Goal: Transaction & Acquisition: Purchase product/service

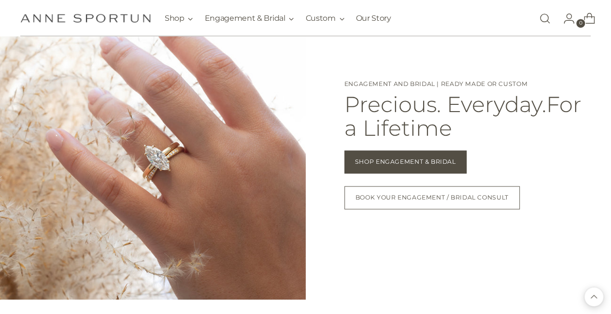
scroll to position [690, 0]
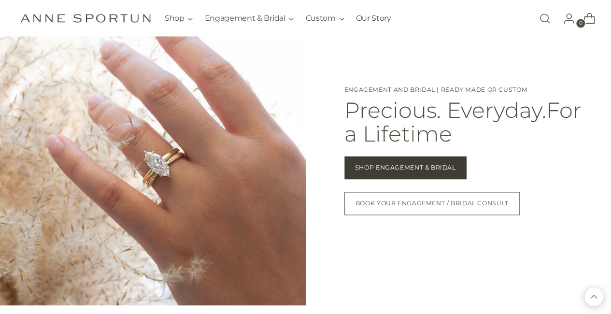
click at [404, 170] on span "Shop Engagement & Bridal" at bounding box center [405, 167] width 101 height 9
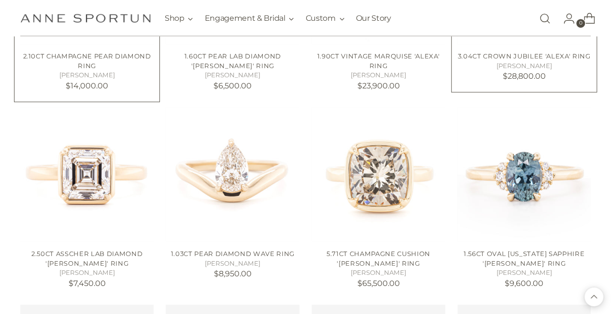
scroll to position [726, 0]
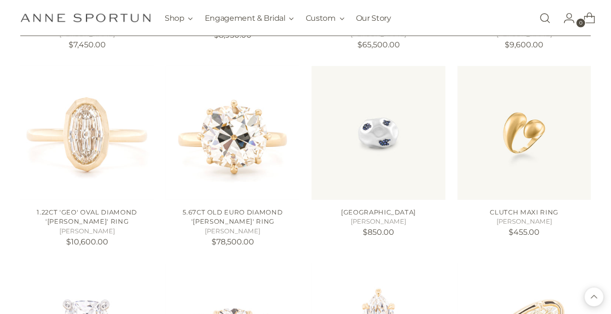
scroll to position [966, 0]
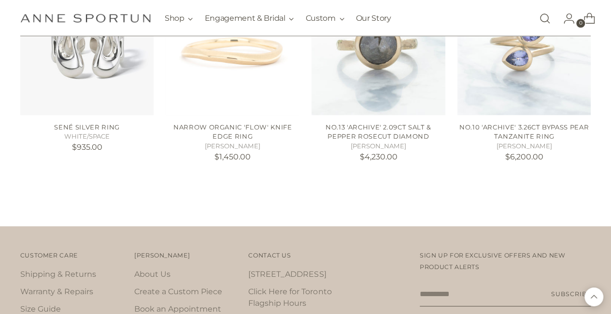
scroll to position [2453, 0]
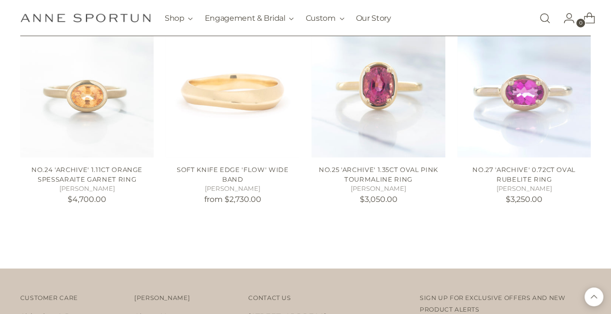
scroll to position [3176, 0]
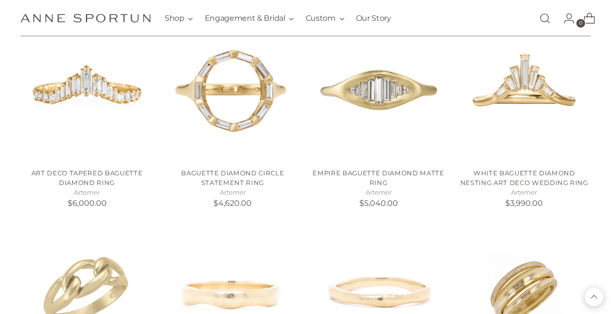
scroll to position [3954, 0]
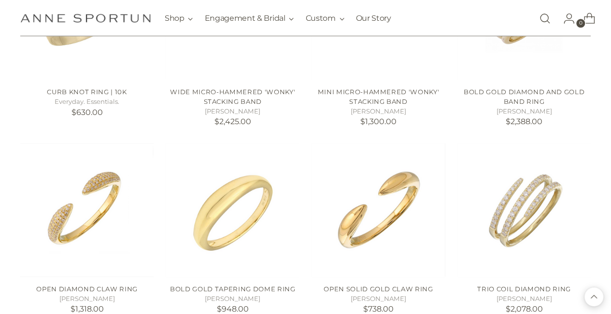
scroll to position [4110, 4]
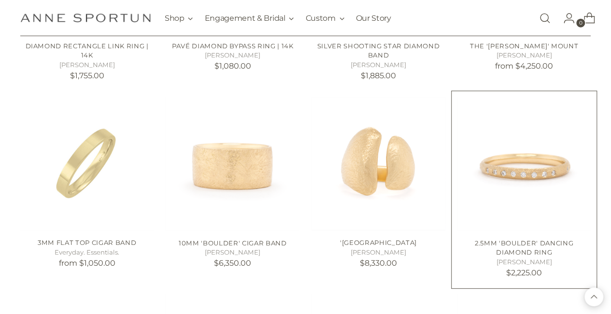
scroll to position [5134, 4]
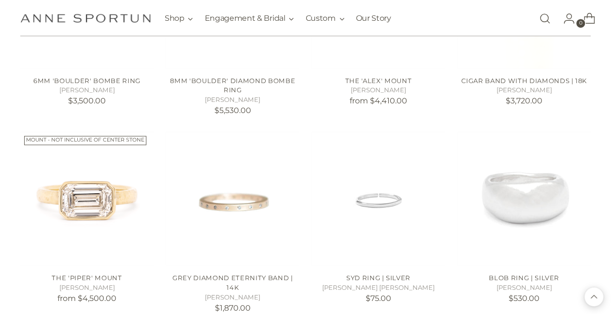
scroll to position [6213, 4]
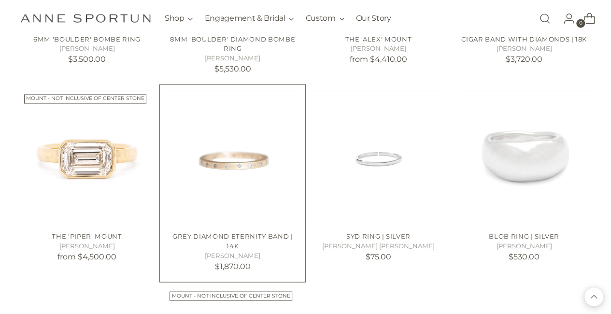
scroll to position [6255, 4]
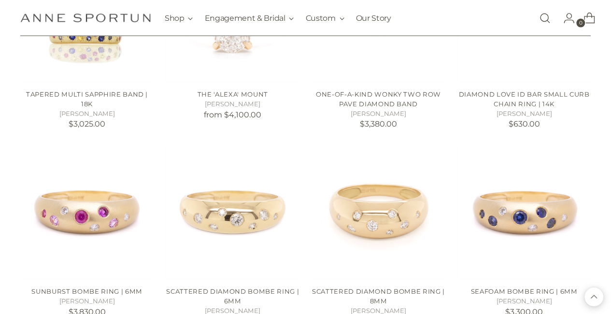
scroll to position [6779, 0]
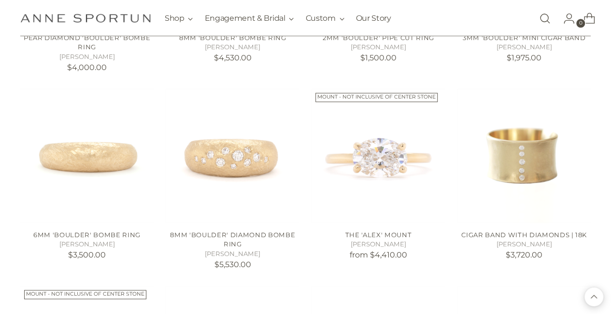
scroll to position [5896, 4]
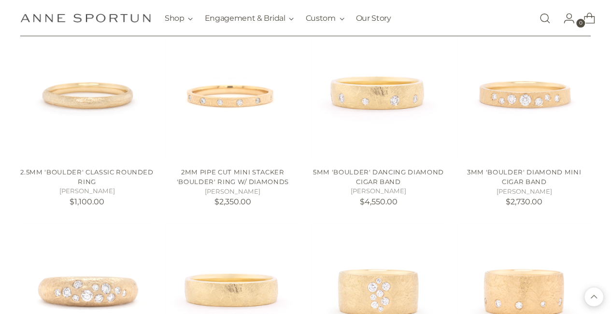
scroll to position [5180, 0]
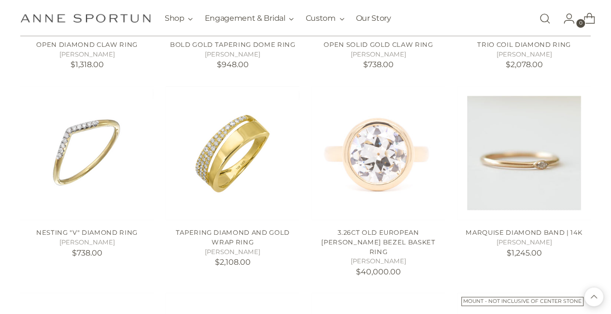
scroll to position [4305, 0]
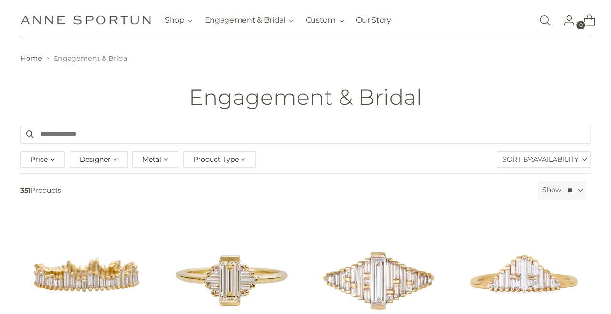
scroll to position [21, 4]
click at [206, 154] on span "Product Type" at bounding box center [215, 158] width 45 height 11
click at [149, 159] on span "Metal" at bounding box center [151, 158] width 19 height 11
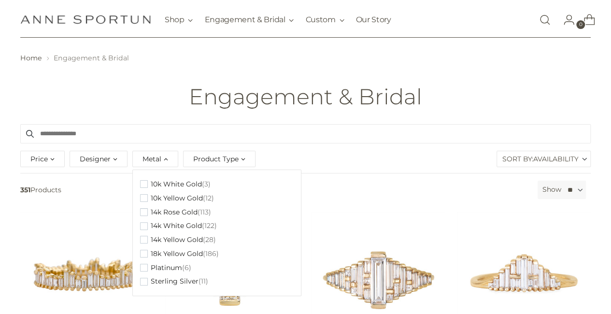
click at [305, 153] on div "Price * - ***** $0.00 $78,500.00 Designer Adel Chefridi (3) Alexa Jill Jeweller…" at bounding box center [305, 160] width 575 height 25
click at [292, 138] on input "Search products" at bounding box center [305, 133] width 570 height 19
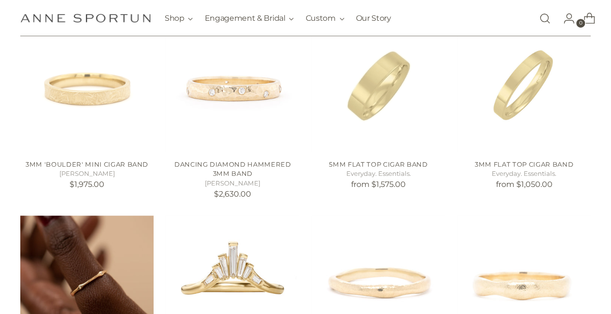
scroll to position [402, 4]
type input "**********"
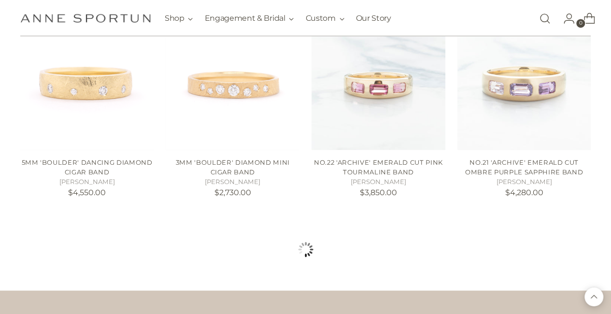
scroll to position [808, 4]
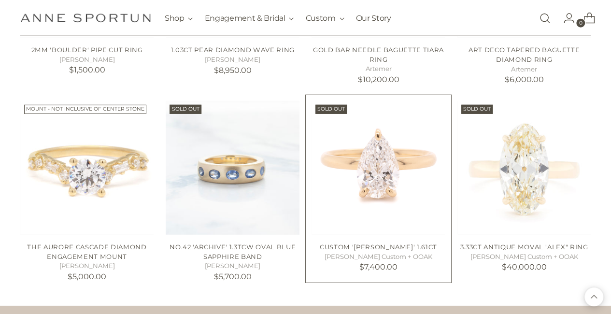
scroll to position [1303, 4]
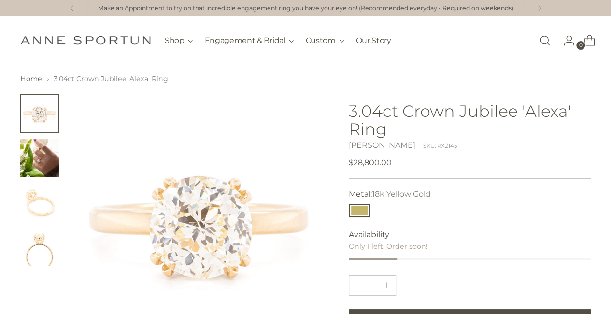
click at [47, 166] on img "Change image to image 2" at bounding box center [39, 158] width 39 height 39
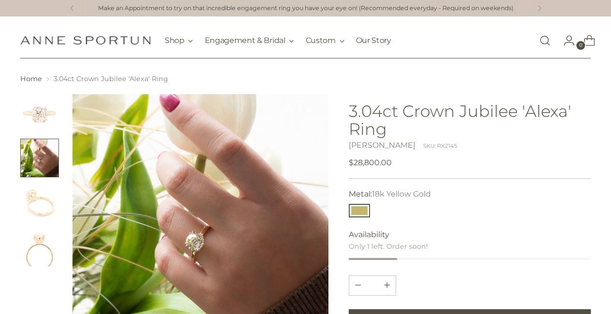
click at [46, 116] on img "Change image to image 1" at bounding box center [39, 113] width 39 height 39
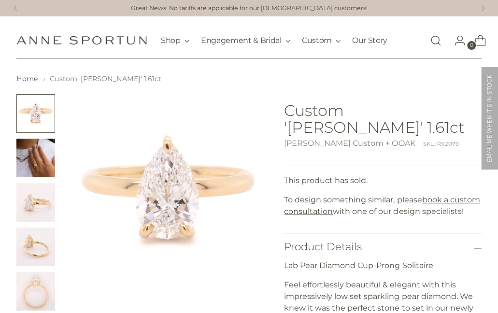
click at [272, 246] on div at bounding box center [248, 272] width 465 height 356
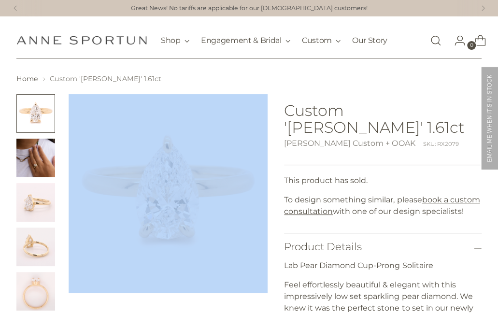
click at [272, 246] on div at bounding box center [248, 272] width 465 height 356
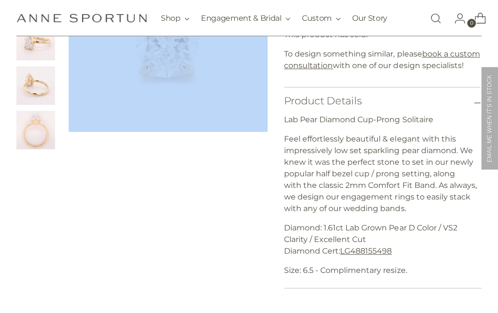
scroll to position [161, 0]
click at [41, 80] on img "Change image to image 4" at bounding box center [35, 85] width 39 height 39
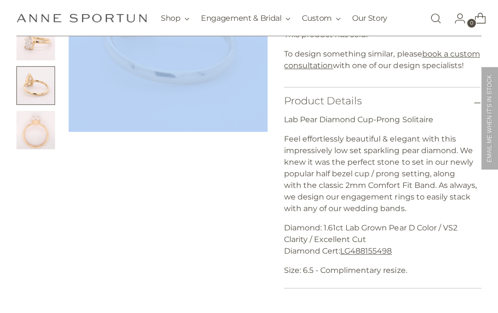
scroll to position [67, 0]
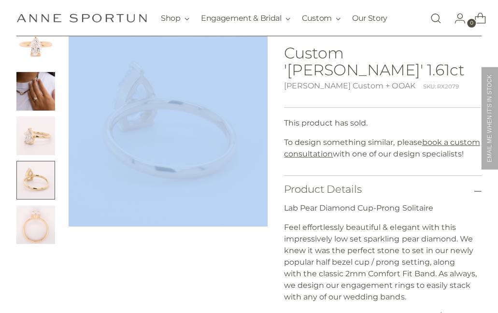
click at [41, 127] on img "Change image to image 3" at bounding box center [35, 135] width 39 height 39
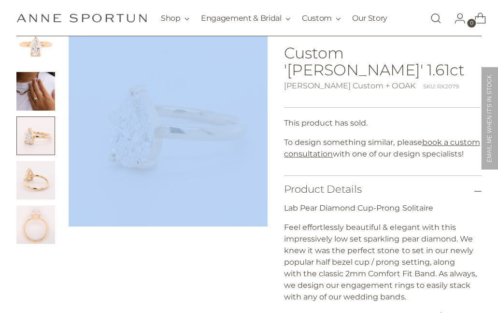
click at [45, 48] on img "Change image to image 1" at bounding box center [35, 47] width 39 height 39
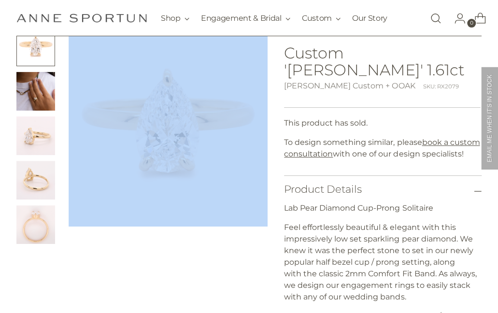
click at [39, 90] on img "Change image to image 2" at bounding box center [35, 91] width 39 height 39
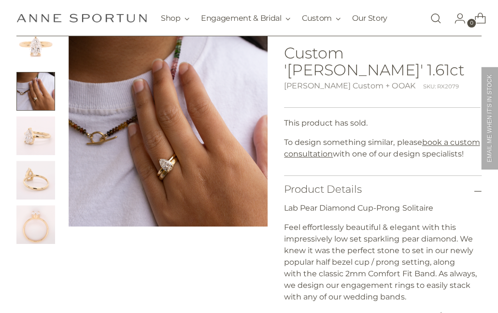
click at [167, 308] on div at bounding box center [141, 206] width 251 height 356
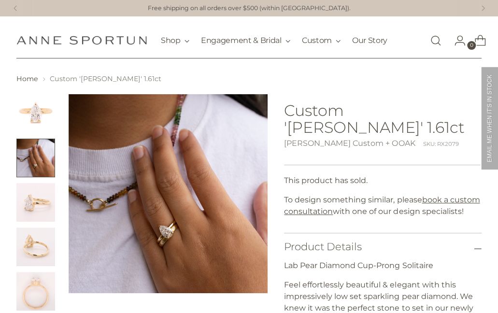
click at [65, 135] on div at bounding box center [141, 202] width 251 height 216
click at [57, 131] on div at bounding box center [141, 202] width 251 height 216
click at [54, 128] on img "Change image to image 1" at bounding box center [35, 113] width 39 height 39
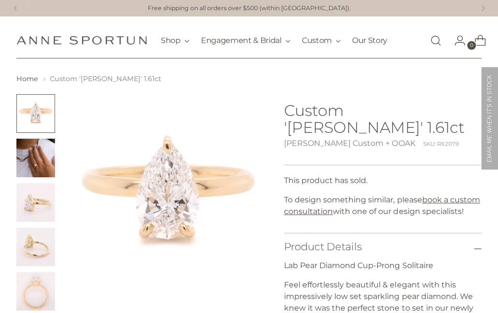
click at [41, 167] on img "Change image to image 2" at bounding box center [35, 158] width 39 height 39
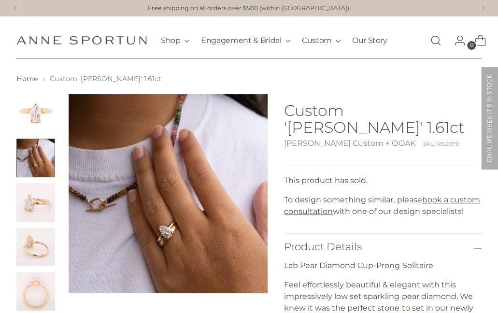
scroll to position [164, 0]
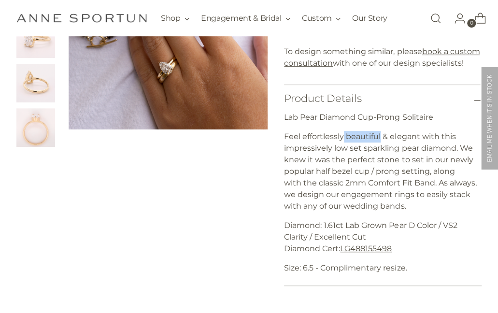
drag, startPoint x: 381, startPoint y: 136, endPoint x: 316, endPoint y: 109, distance: 70.5
click at [316, 111] on div "Lab Pear Diamond Cup-Prong Solitaire Feel effortlessly beautiful & elegant with…" at bounding box center [382, 198] width 197 height 174
click at [263, 151] on div at bounding box center [141, 108] width 251 height 356
